Goal: Contribute content: Add original content to the website for others to see

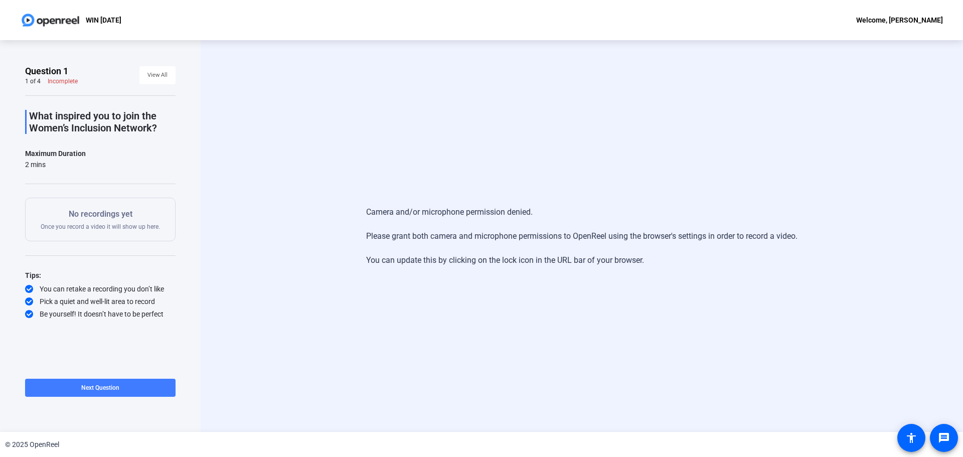
click at [126, 389] on span at bounding box center [100, 388] width 150 height 24
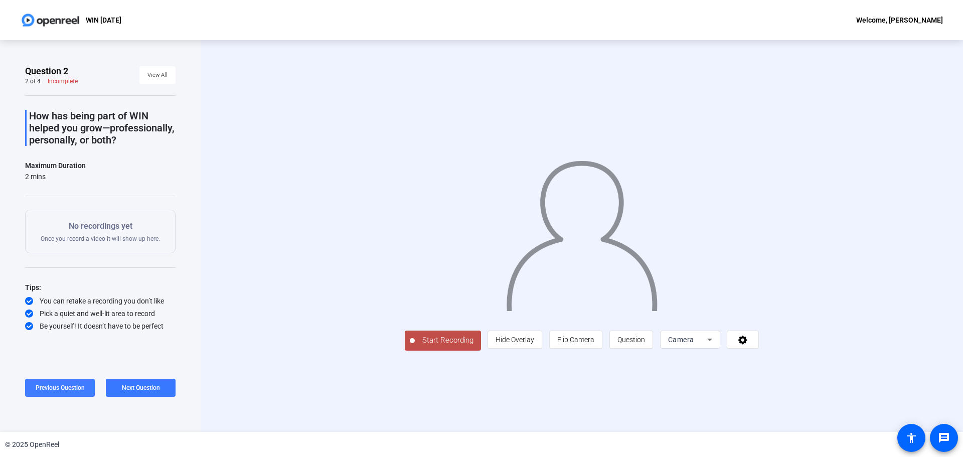
click at [74, 389] on span "Previous Question" at bounding box center [60, 387] width 49 height 7
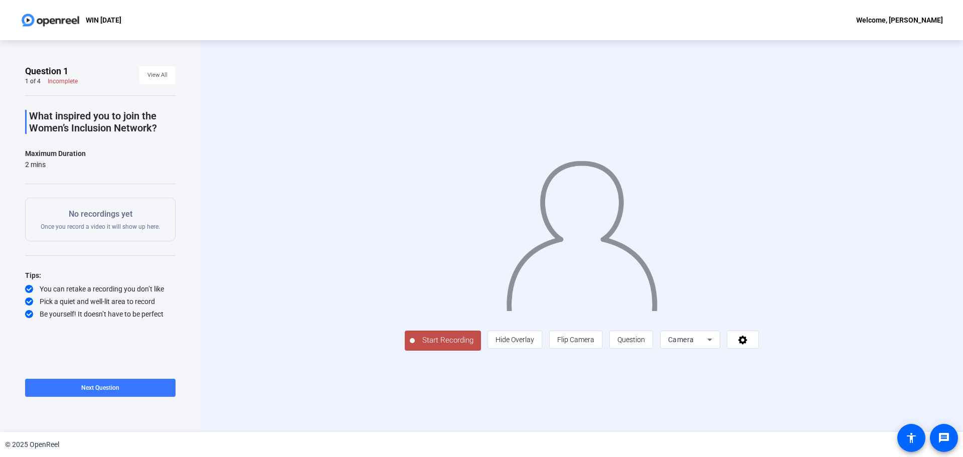
click at [720, 348] on div "Camera" at bounding box center [690, 339] width 60 height 18
click at [816, 400] on div at bounding box center [481, 228] width 963 height 457
click at [758, 351] on span at bounding box center [742, 339] width 31 height 24
click at [827, 411] on button at bounding box center [792, 414] width 136 height 13
click at [884, 378] on div at bounding box center [481, 228] width 963 height 457
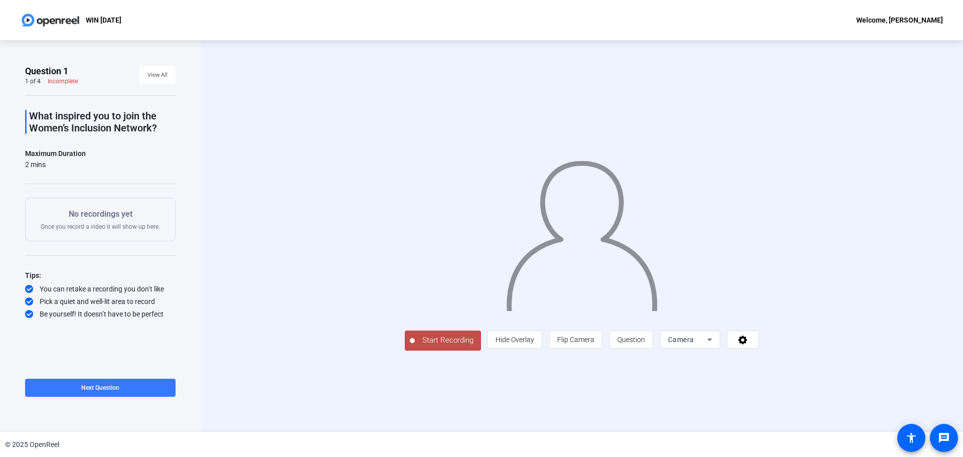
click at [201, 181] on div "Start Recording person Hide Overlay flip Flip Camera question_mark Question Cam…" at bounding box center [582, 236] width 762 height 392
click at [758, 351] on span at bounding box center [742, 339] width 31 height 24
click at [770, 410] on button at bounding box center [792, 414] width 136 height 13
click at [846, 412] on icon at bounding box center [846, 414] width 12 height 5
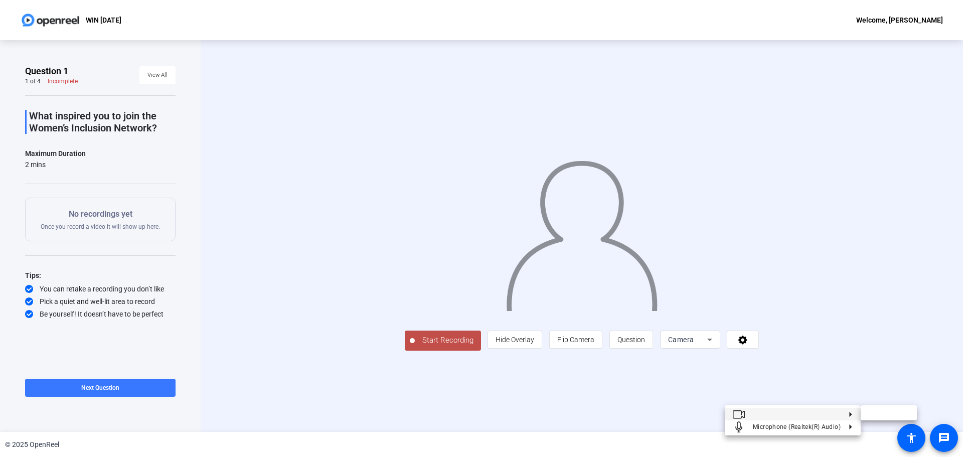
click at [155, 75] on div at bounding box center [481, 228] width 963 height 457
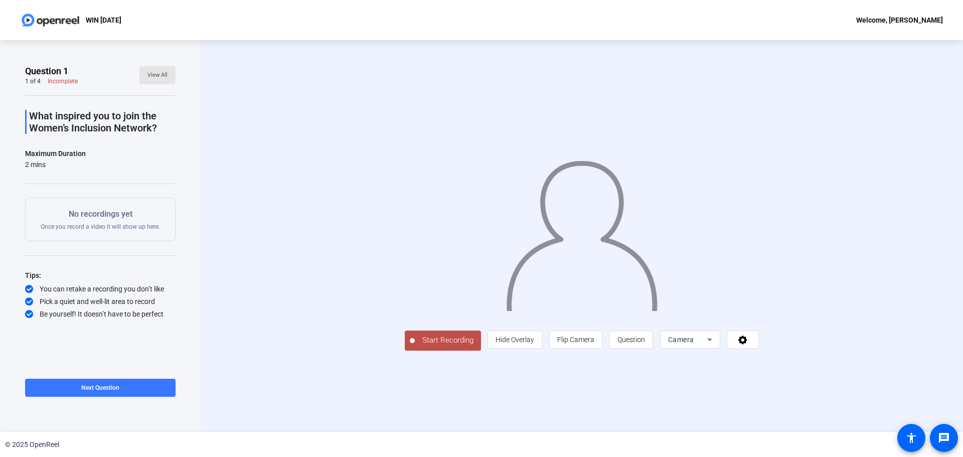
click at [155, 75] on span "View All" at bounding box center [157, 75] width 20 height 15
